Goal: Task Accomplishment & Management: Complete application form

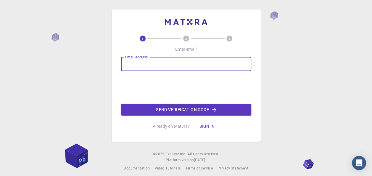
click at [169, 61] on input "Email address" at bounding box center [186, 64] width 130 height 14
type input "[PERSON_NAME][EMAIL_ADDRESS][DOMAIN_NAME]"
click at [170, 108] on button "Send verification code" at bounding box center [186, 110] width 130 height 12
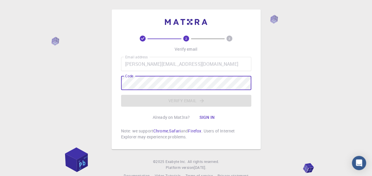
click at [133, 80] on div "Code Code" at bounding box center [186, 83] width 130 height 14
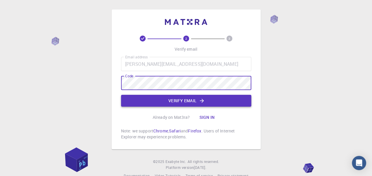
click at [178, 103] on button "Verify email" at bounding box center [186, 101] width 130 height 12
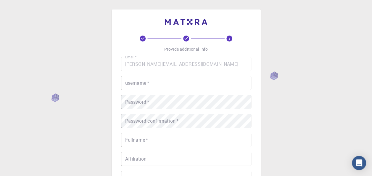
click at [153, 81] on input "username   *" at bounding box center [186, 83] width 130 height 14
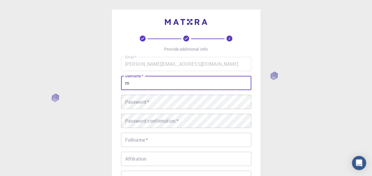
type input "m"
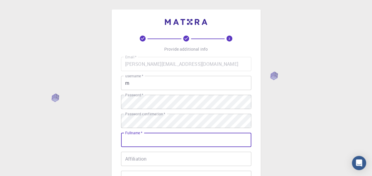
click at [176, 135] on input "Fullname   *" at bounding box center [186, 140] width 130 height 14
type input "mhamed"
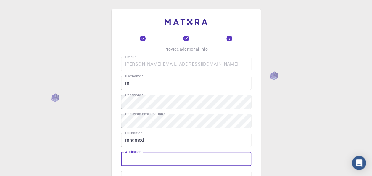
click at [161, 158] on input "Affiliation" at bounding box center [186, 159] width 130 height 14
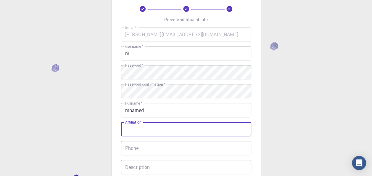
scroll to position [59, 0]
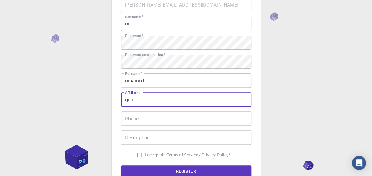
type input "ggh"
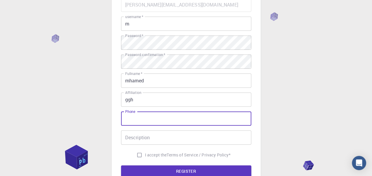
click at [155, 118] on input "Phone" at bounding box center [186, 118] width 130 height 14
type input "01115174757"
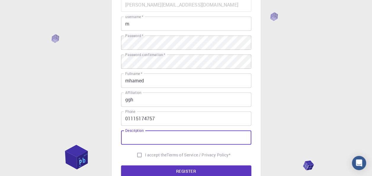
click at [154, 137] on input "Description" at bounding box center [186, 137] width 130 height 14
type input "hgtt"
click at [141, 155] on input "I accept the Terms of Service / Privacy Policy *" at bounding box center [139, 154] width 11 height 11
checkbox input "true"
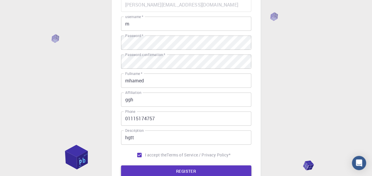
click at [169, 169] on button "REGISTER" at bounding box center [186, 171] width 130 height 12
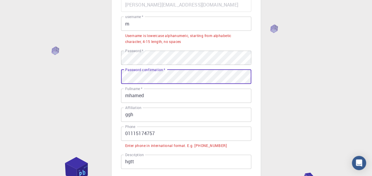
scroll to position [119, 0]
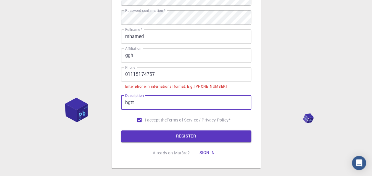
drag, startPoint x: 142, startPoint y: 100, endPoint x: 121, endPoint y: 102, distance: 21.8
click at [121, 102] on input "hgtt" at bounding box center [186, 102] width 130 height 14
type input "00202456546672"
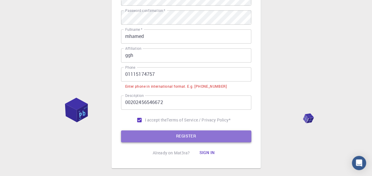
click at [174, 136] on button "REGISTER" at bounding box center [186, 136] width 130 height 12
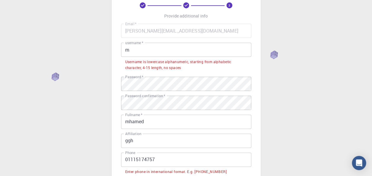
scroll to position [0, 0]
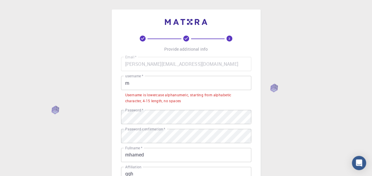
click at [142, 83] on input "m" at bounding box center [186, 83] width 130 height 14
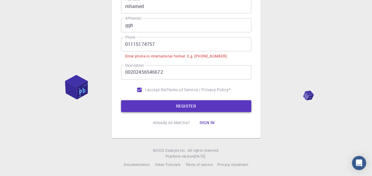
scroll to position [135, 0]
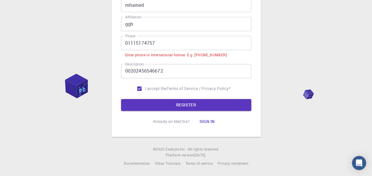
type input "[PERSON_NAME]"
click at [165, 71] on input "00202456546672" at bounding box center [186, 71] width 130 height 14
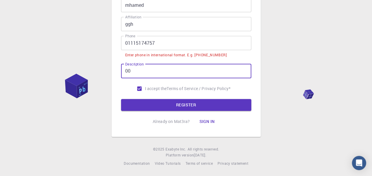
type input "0"
click at [176, 102] on button "REGISTER" at bounding box center [186, 105] width 130 height 12
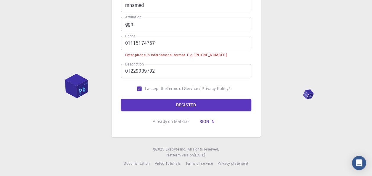
click at [124, 69] on input "01229009792" at bounding box center [186, 71] width 130 height 14
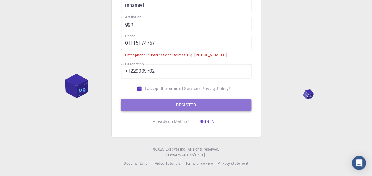
click at [186, 101] on button "REGISTER" at bounding box center [186, 105] width 130 height 12
click at [178, 104] on button "REGISTER" at bounding box center [186, 105] width 130 height 12
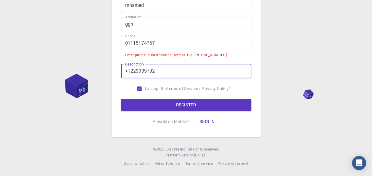
click at [152, 70] on input "+1229009792" at bounding box center [186, 71] width 130 height 14
click at [180, 103] on button "REGISTER" at bounding box center [186, 105] width 130 height 12
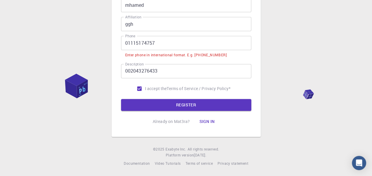
click at [196, 55] on div "Enter phone in international format. E.g. [PHONE_NUMBER]" at bounding box center [176, 55] width 102 height 6
drag, startPoint x: 195, startPoint y: 55, endPoint x: 225, endPoint y: 56, distance: 29.9
click at [225, 56] on li "Enter phone in international format. E.g. [PHONE_NUMBER]" at bounding box center [186, 54] width 130 height 9
copy div "[PHONE_NUMBER]"
click at [158, 73] on input "002043276433" at bounding box center [186, 71] width 130 height 14
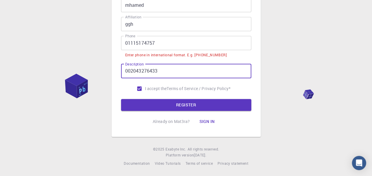
click at [158, 73] on input "002043276433" at bounding box center [186, 71] width 130 height 14
click at [151, 70] on input "002043276433" at bounding box center [186, 71] width 130 height 14
paste input "[PHONE_NUMBER]"
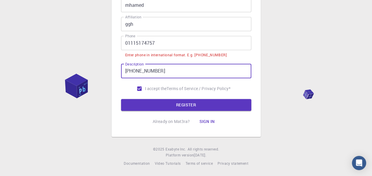
type input "[PHONE_NUMBER]"
click at [163, 97] on form "Email   * [PERSON_NAME][EMAIL_ADDRESS][DOMAIN_NAME] Email   * username   * moha…" at bounding box center [186, 16] width 130 height 189
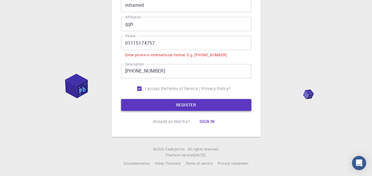
click at [164, 103] on button "REGISTER" at bounding box center [186, 105] width 130 height 12
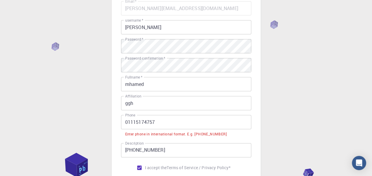
scroll to position [0, 0]
